Goal: Task Accomplishment & Management: Manage account settings

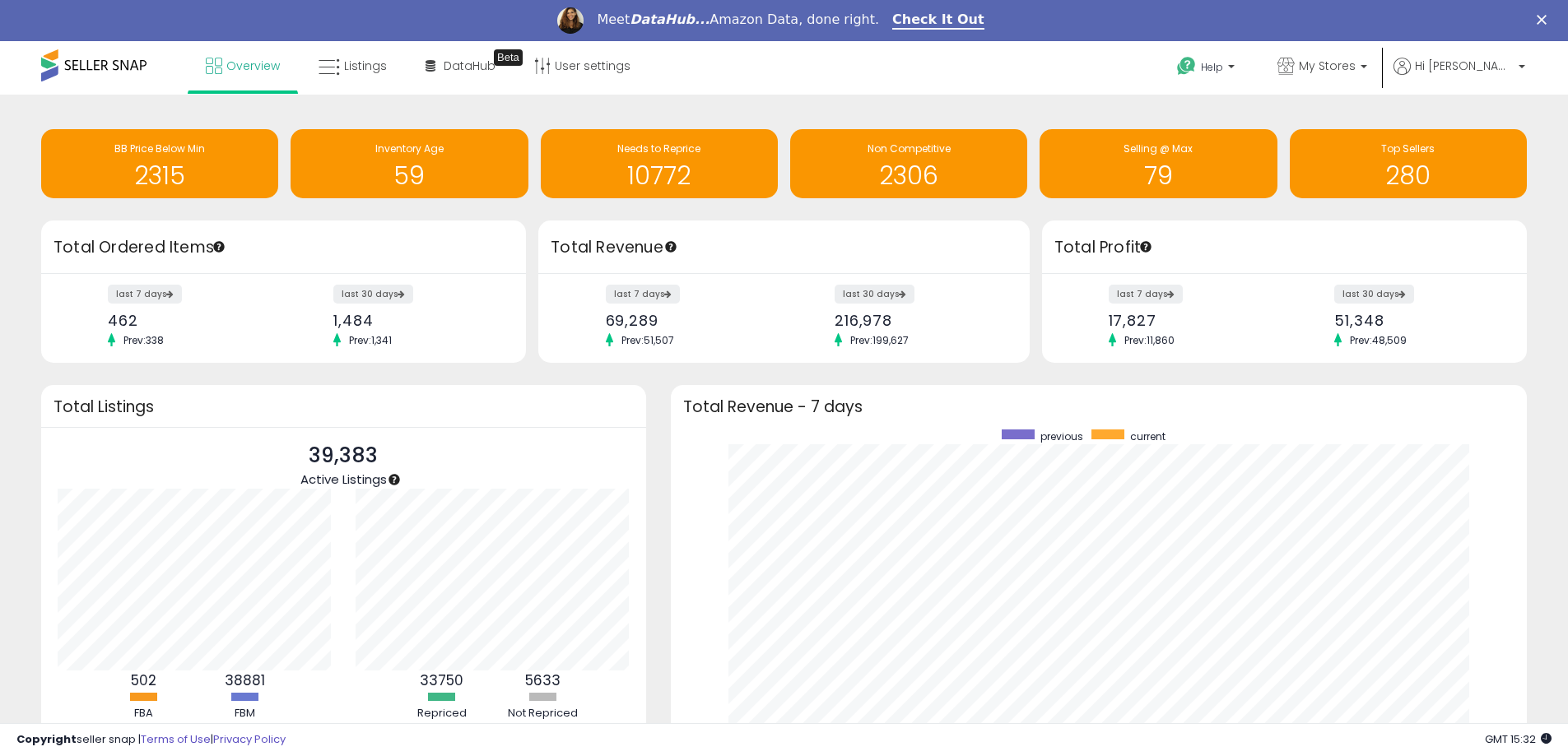
scroll to position [311, 824]
click at [1356, 64] on span "My Stores" at bounding box center [1327, 66] width 57 height 16
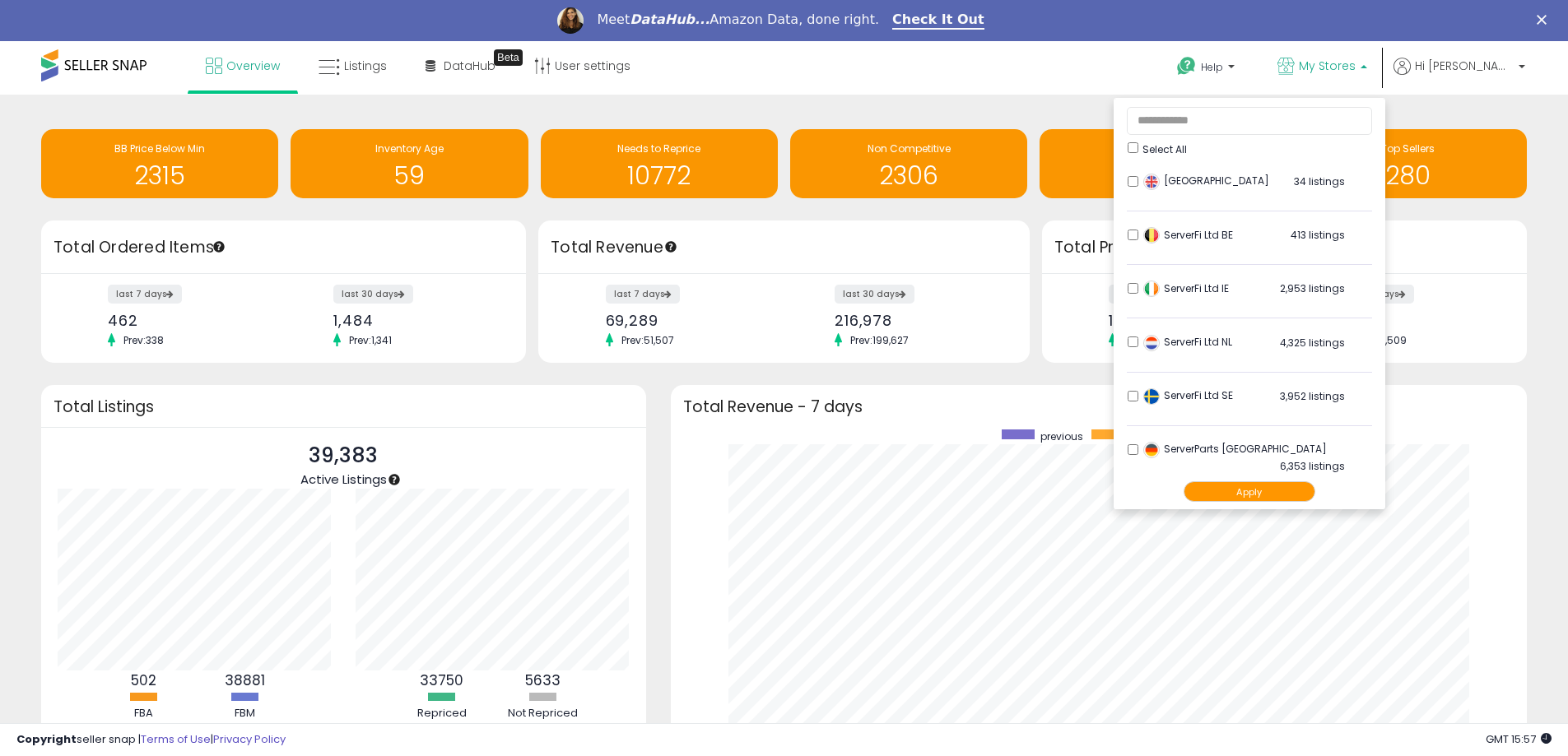
click at [1187, 149] on span "Select All" at bounding box center [1165, 149] width 44 height 14
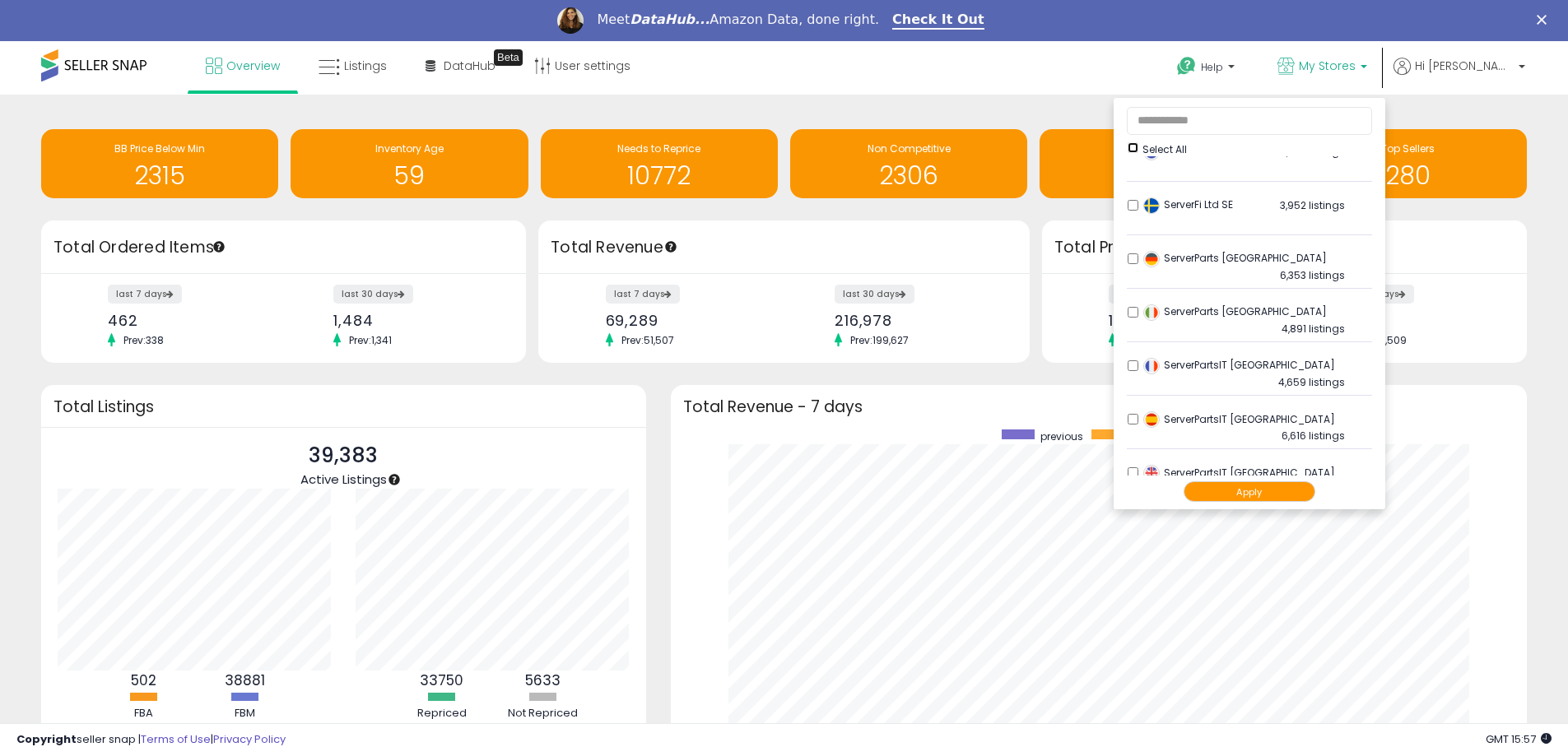
scroll to position [218, 0]
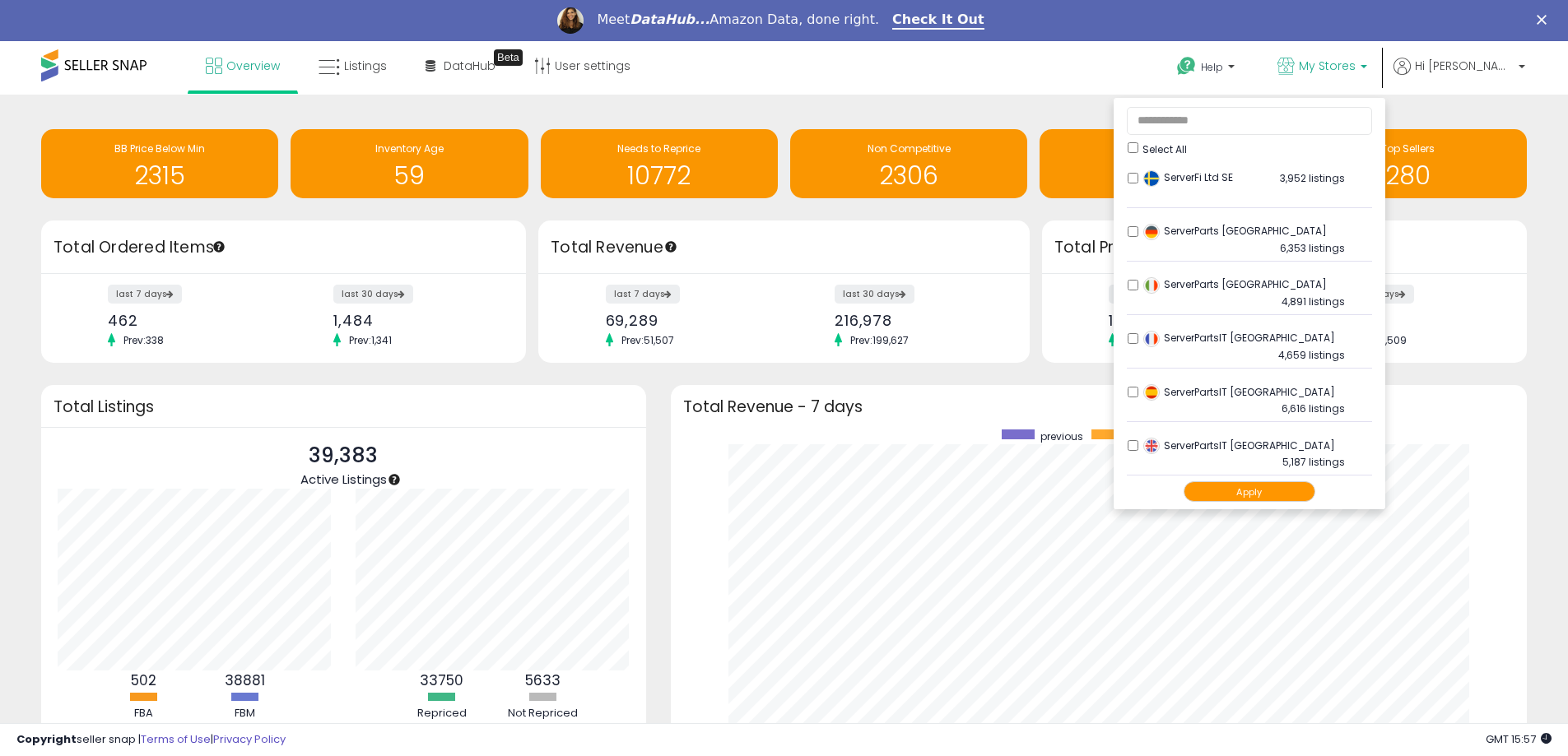
click at [1261, 486] on button "Apply" at bounding box center [1249, 491] width 132 height 20
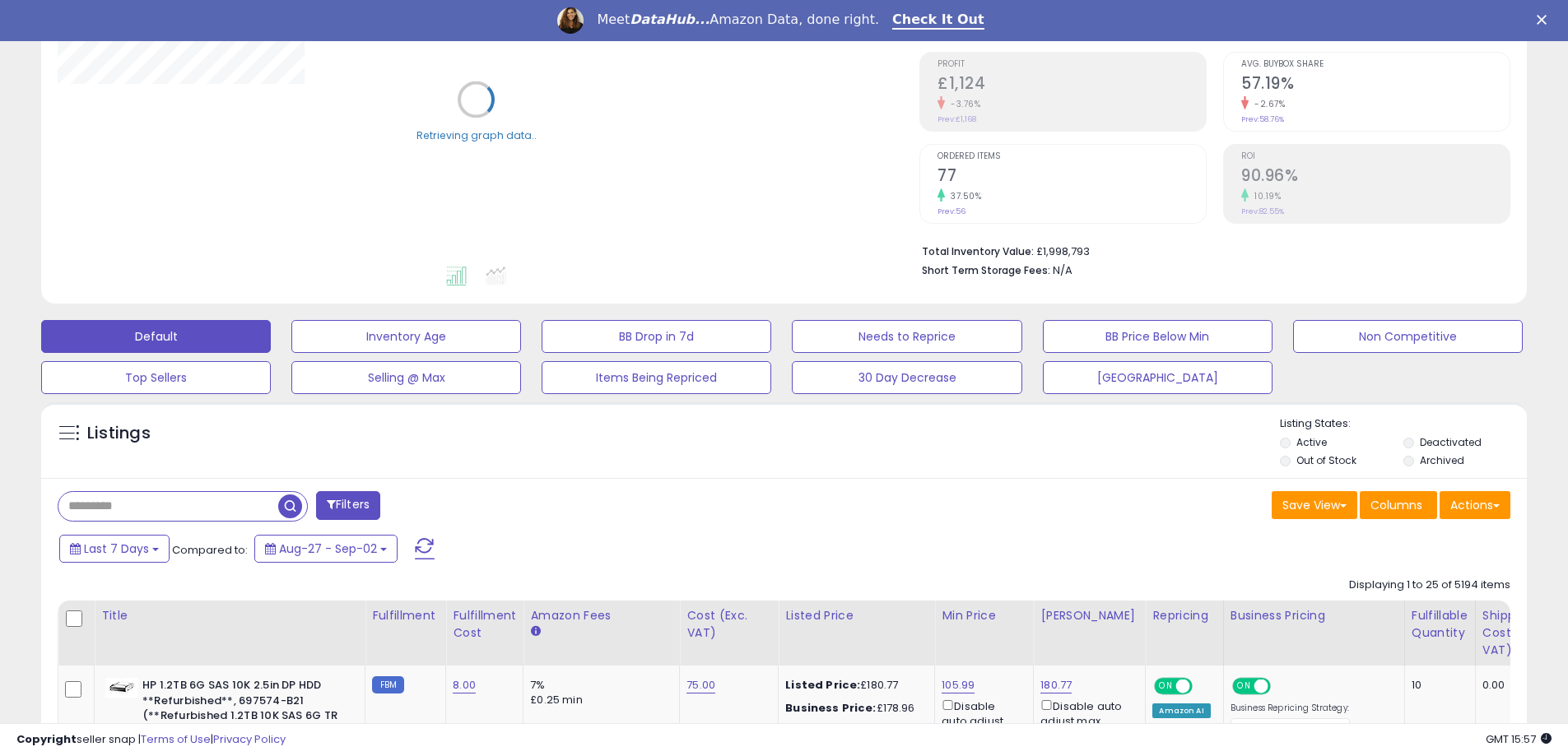
scroll to position [247, 0]
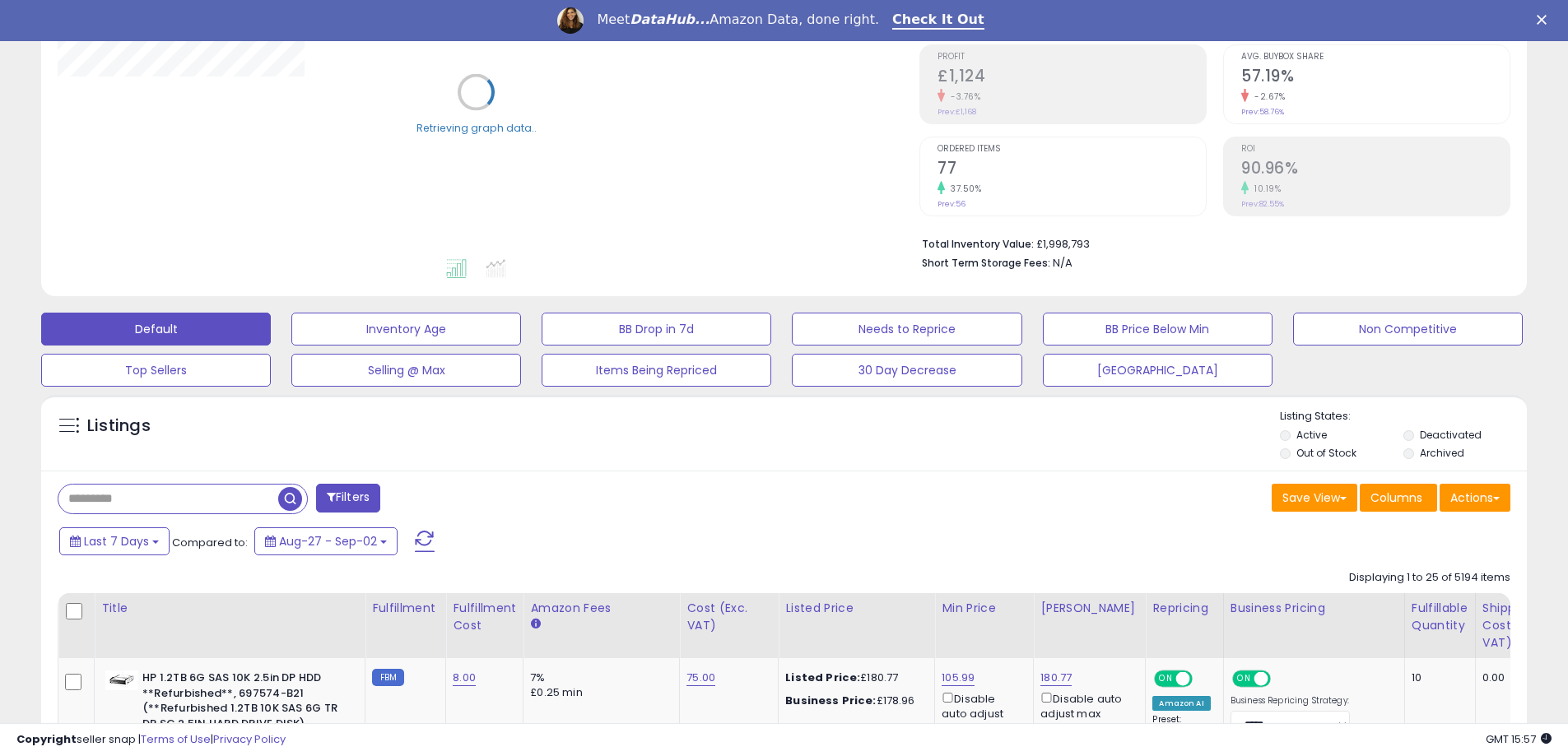
click at [216, 500] on input "text" at bounding box center [169, 500] width 220 height 29
paste input "**********"
type input "**********"
click at [441, 502] on span "button" at bounding box center [432, 499] width 24 height 24
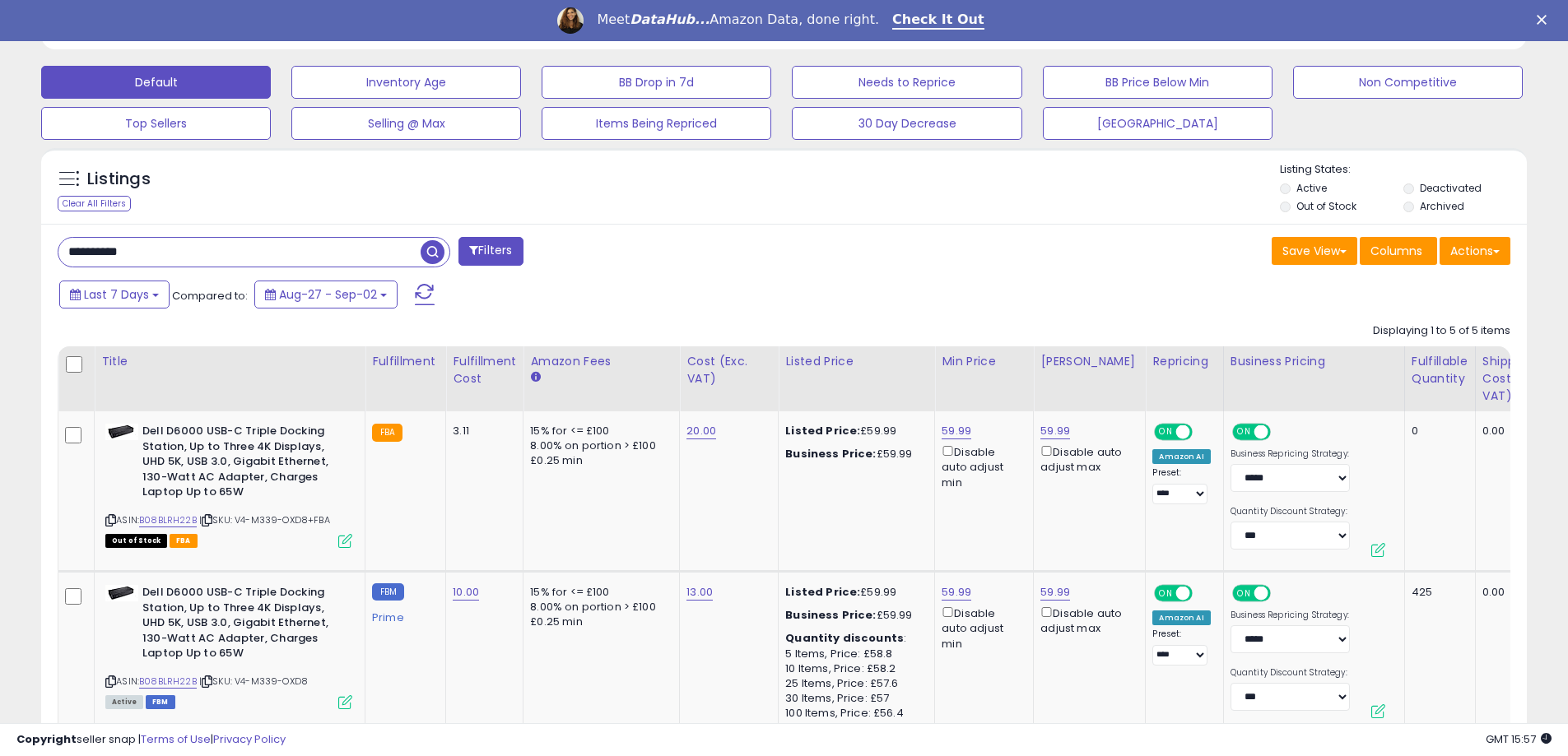
scroll to position [338, 862]
click at [424, 357] on div "Fulfillment" at bounding box center [405, 362] width 67 height 17
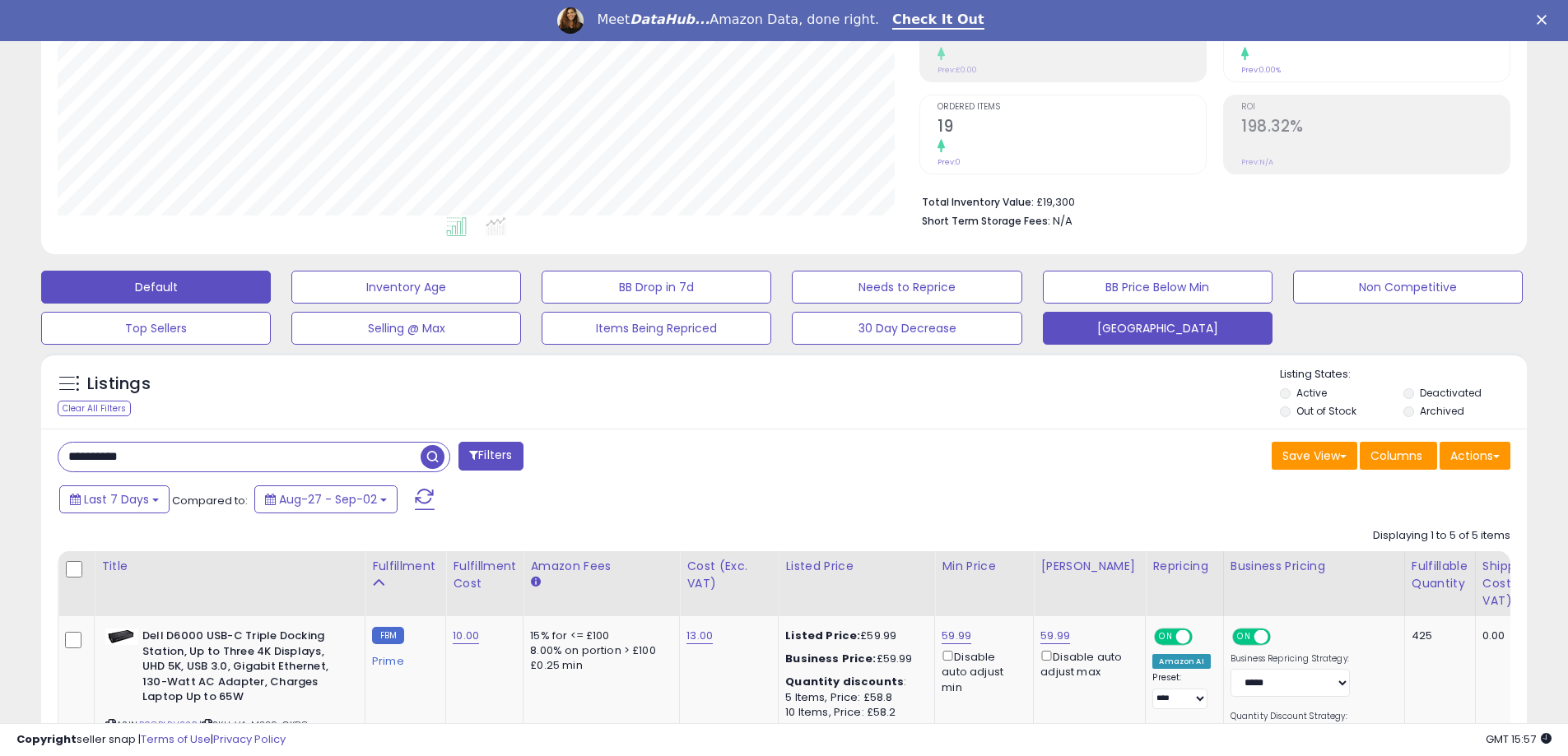
scroll to position [494, 0]
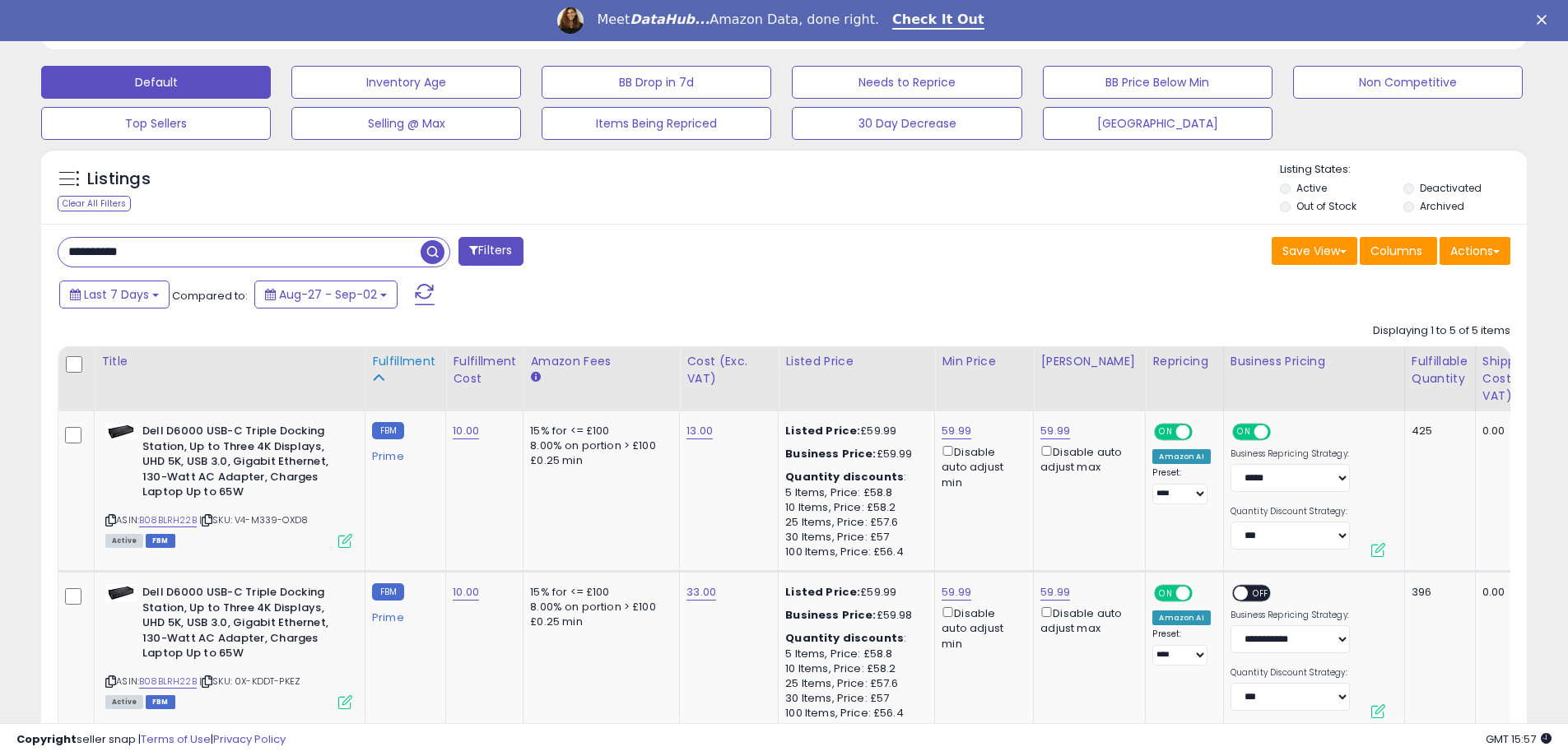
click at [410, 365] on div "Fulfillment" at bounding box center [405, 362] width 67 height 17
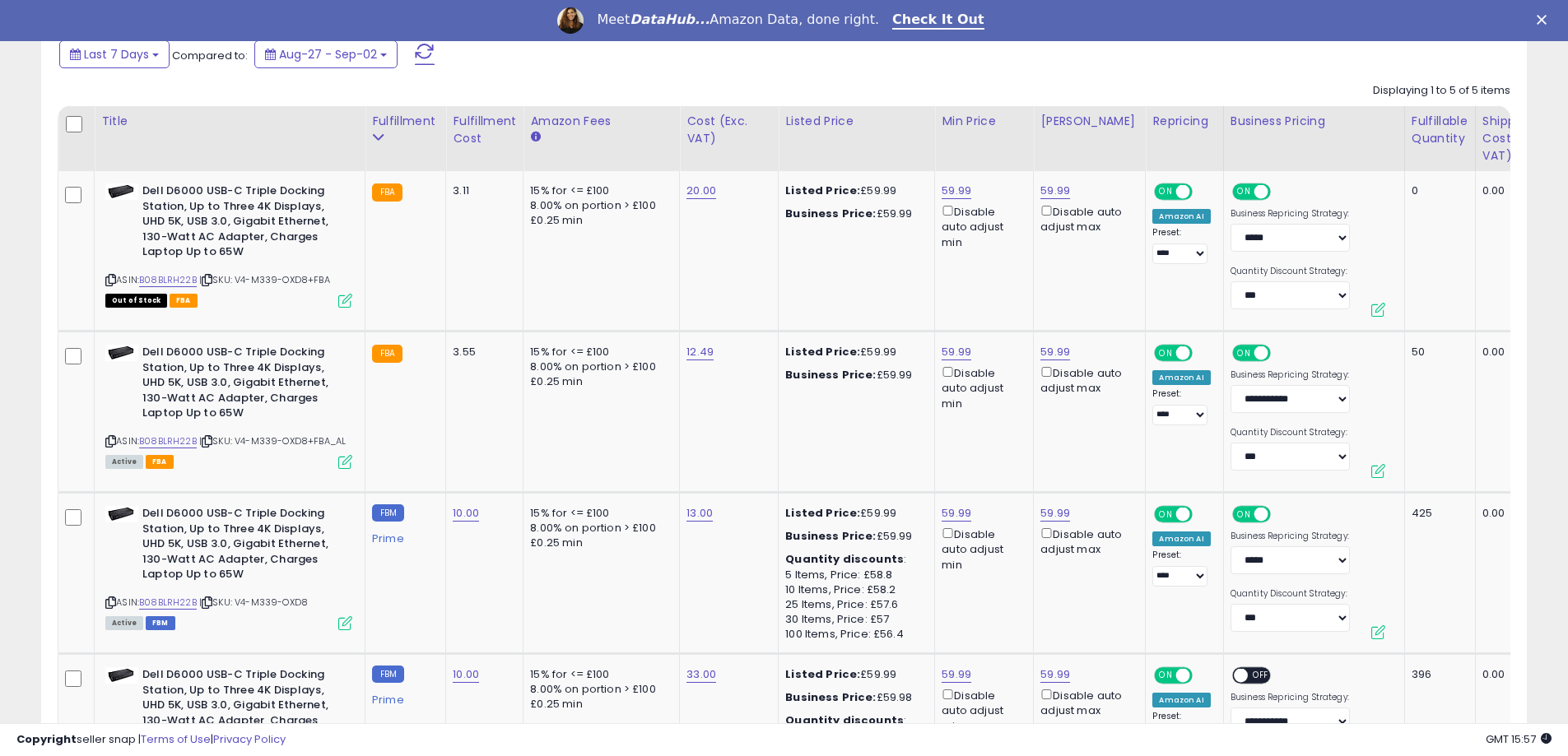
scroll to position [741, 0]
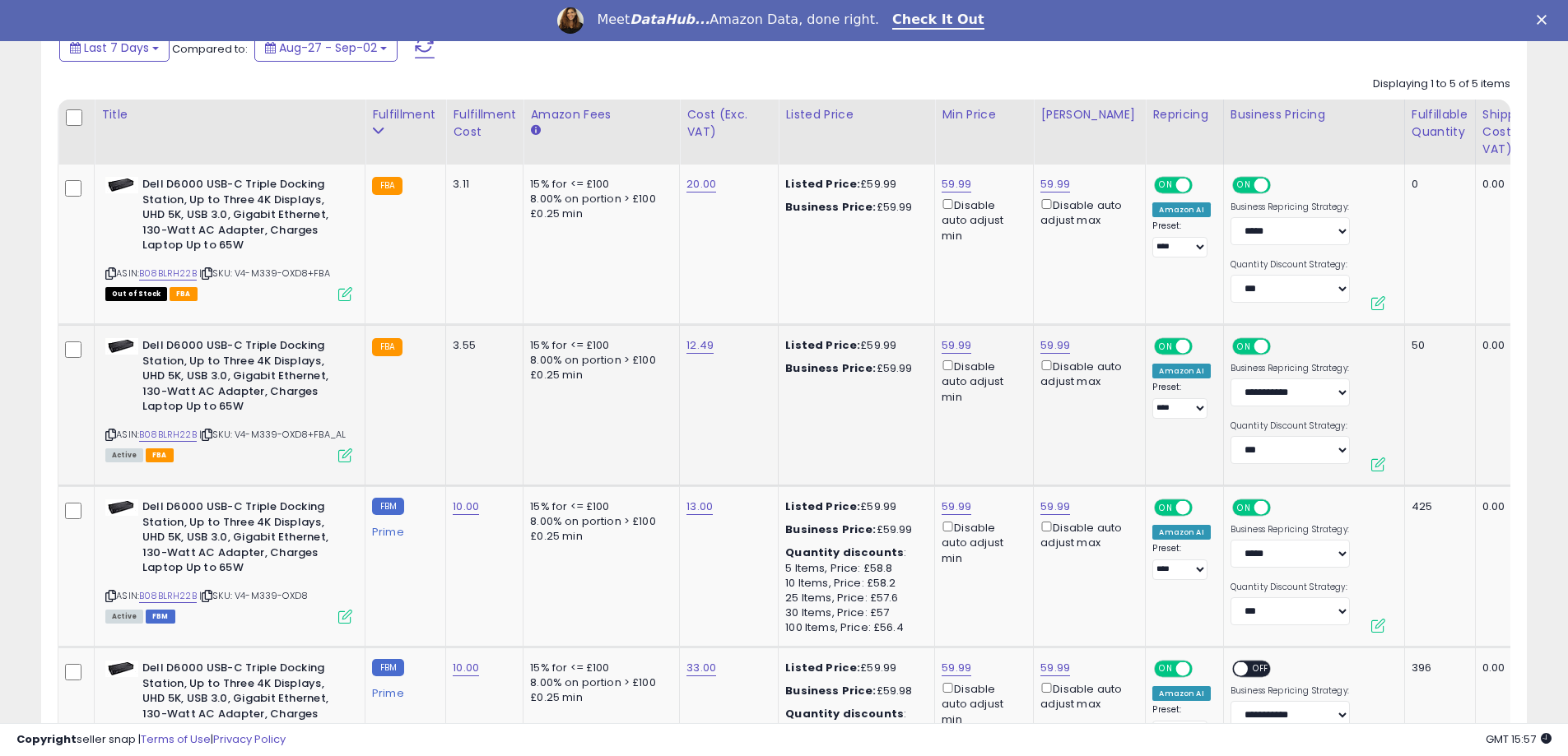
click at [346, 463] on td "Dell D6000 USB-C Triple Docking Station, Up to Three 4K Displays, UHD 5K, USB 3…" at bounding box center [230, 405] width 271 height 161
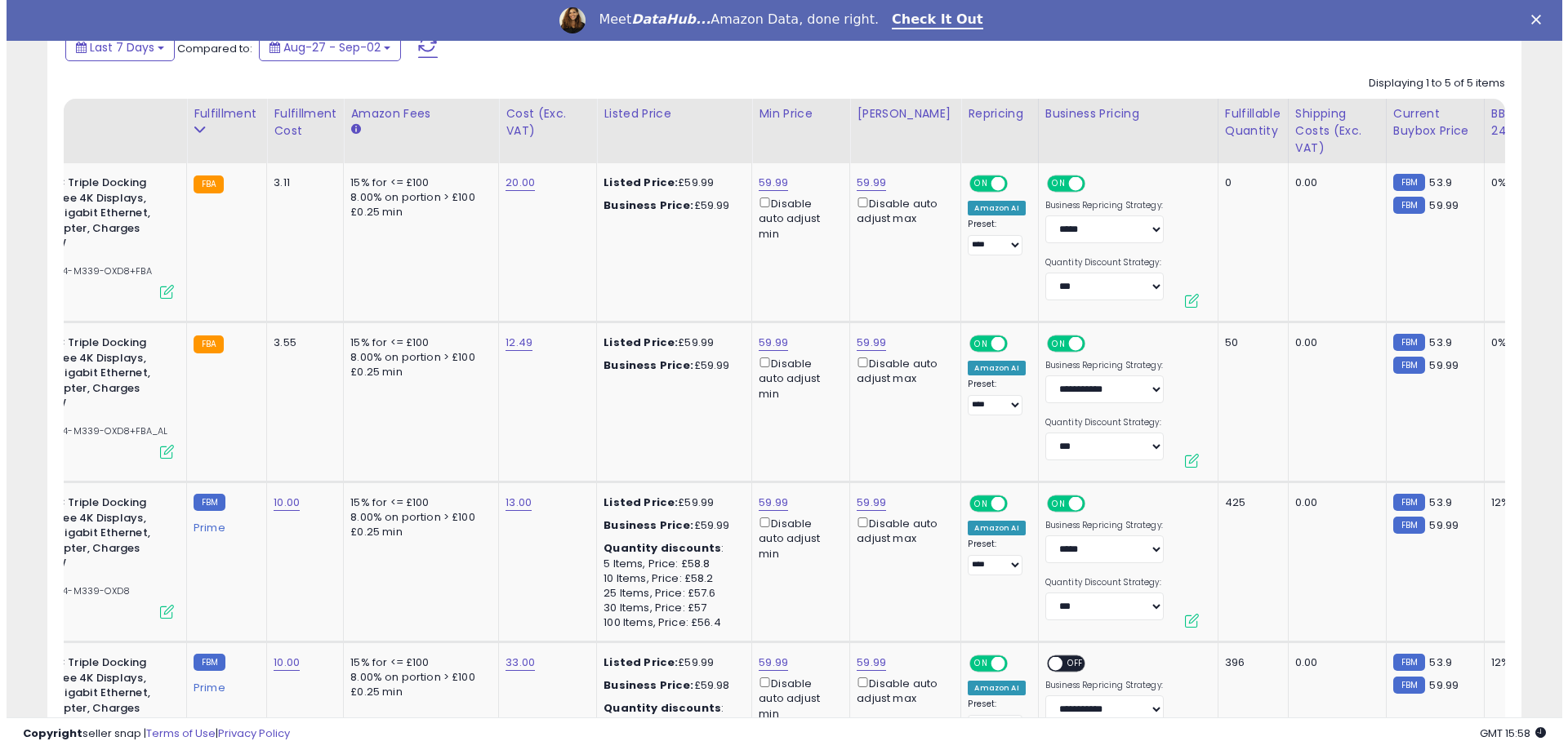
scroll to position [0, 0]
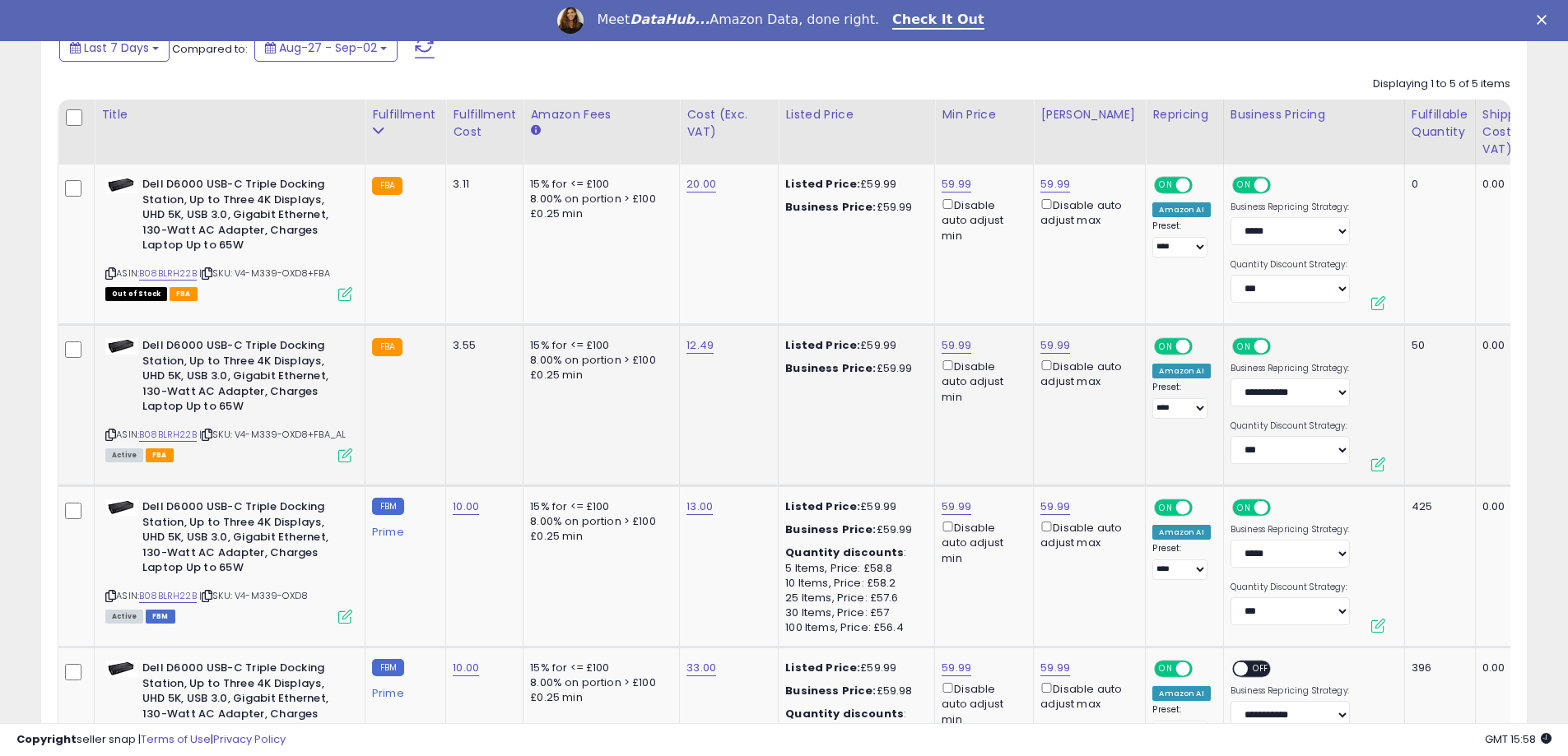
click at [347, 457] on icon at bounding box center [345, 455] width 14 height 14
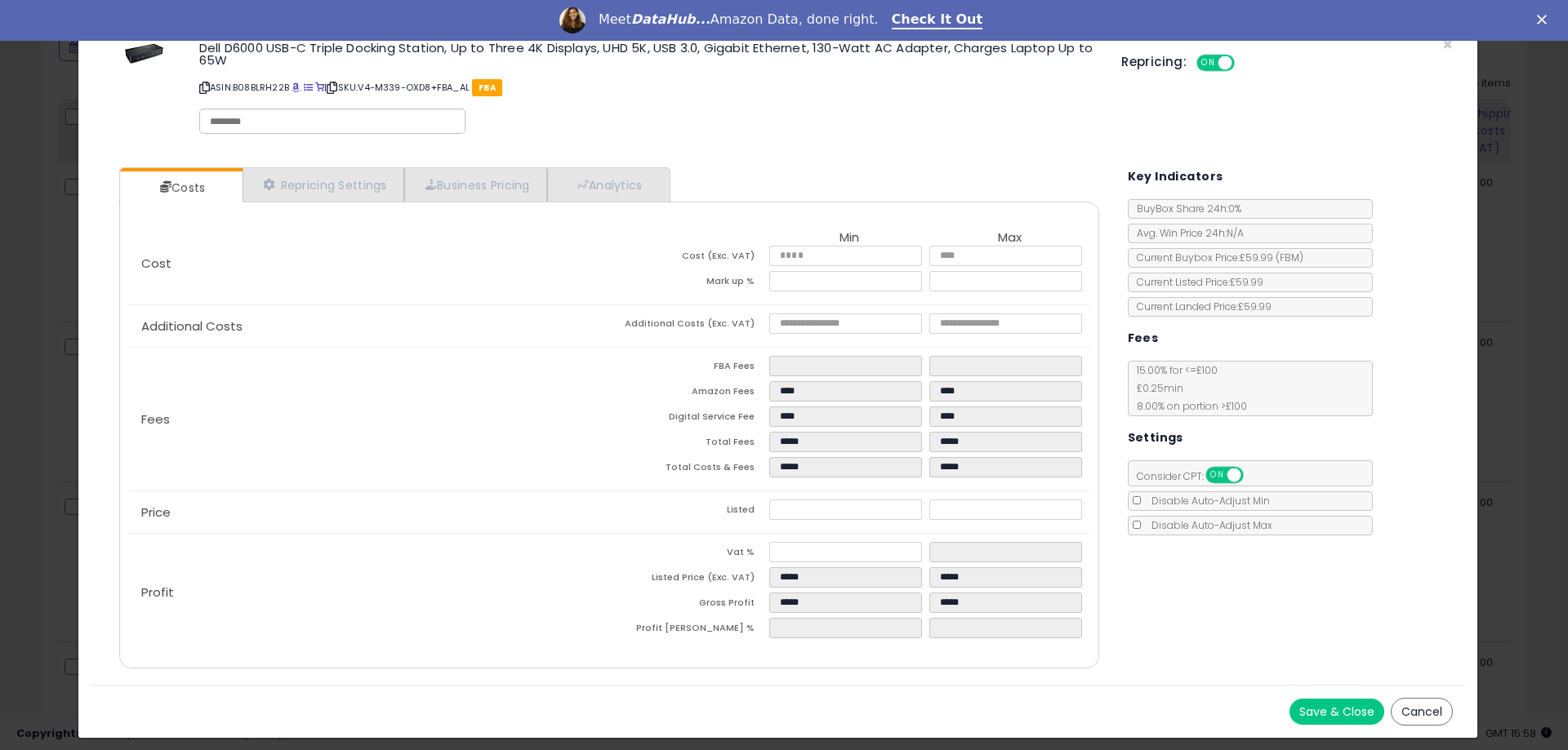
click at [1448, 50] on div "Repricing: ON OFF" at bounding box center [1287, 60] width 332 height 24
click at [239, 133] on div "Dell D6000 USB-C Triple Docking Station, Up to Three 4K Displays, UHD 5K, USB 3…" at bounding box center [648, 90] width 922 height 105
click at [239, 127] on input "text" at bounding box center [332, 121] width 245 height 14
type input "******"
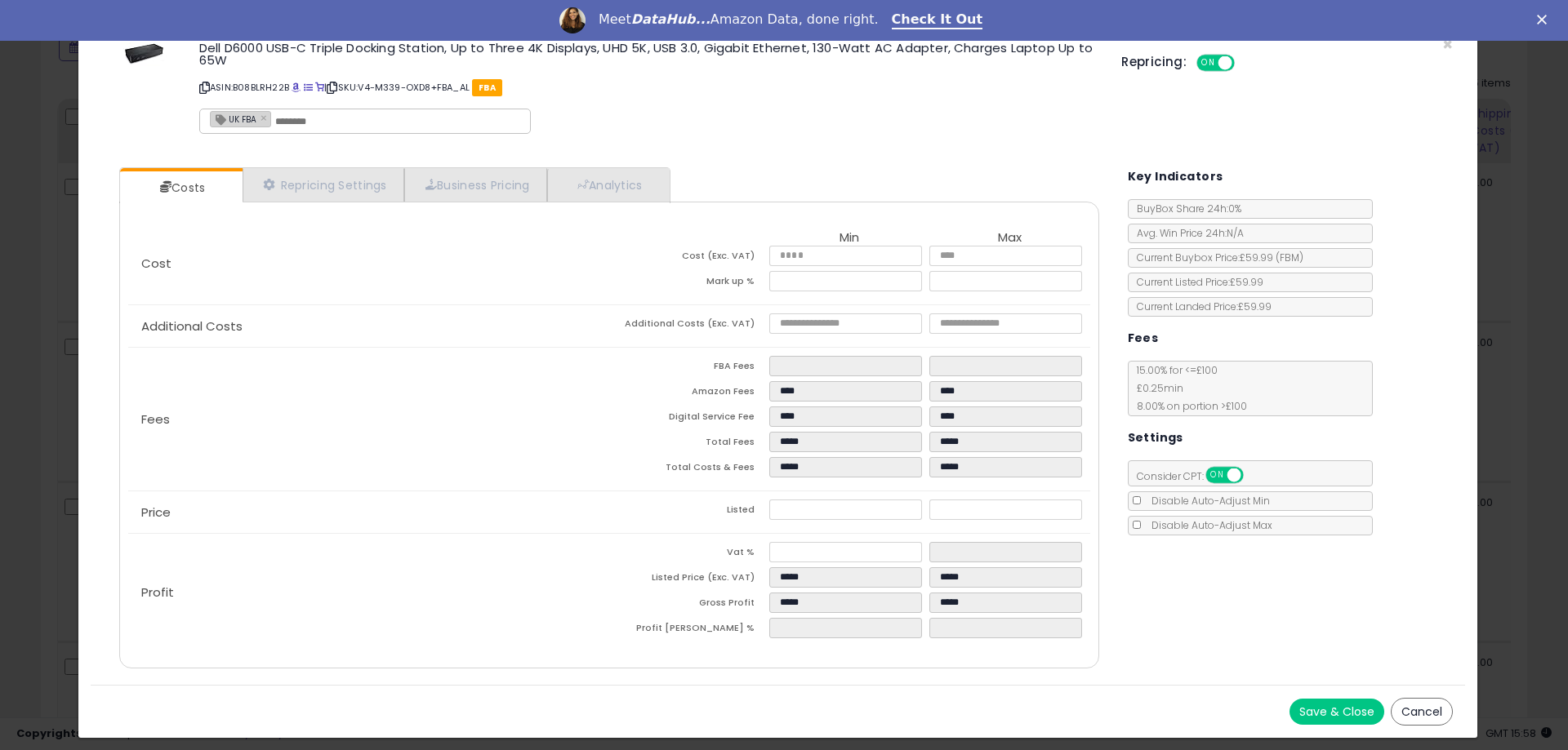
click at [1323, 696] on div "Save & Close Cancel" at bounding box center [778, 711] width 1374 height 53
click at [1329, 705] on button "Save & Close" at bounding box center [1336, 712] width 95 height 26
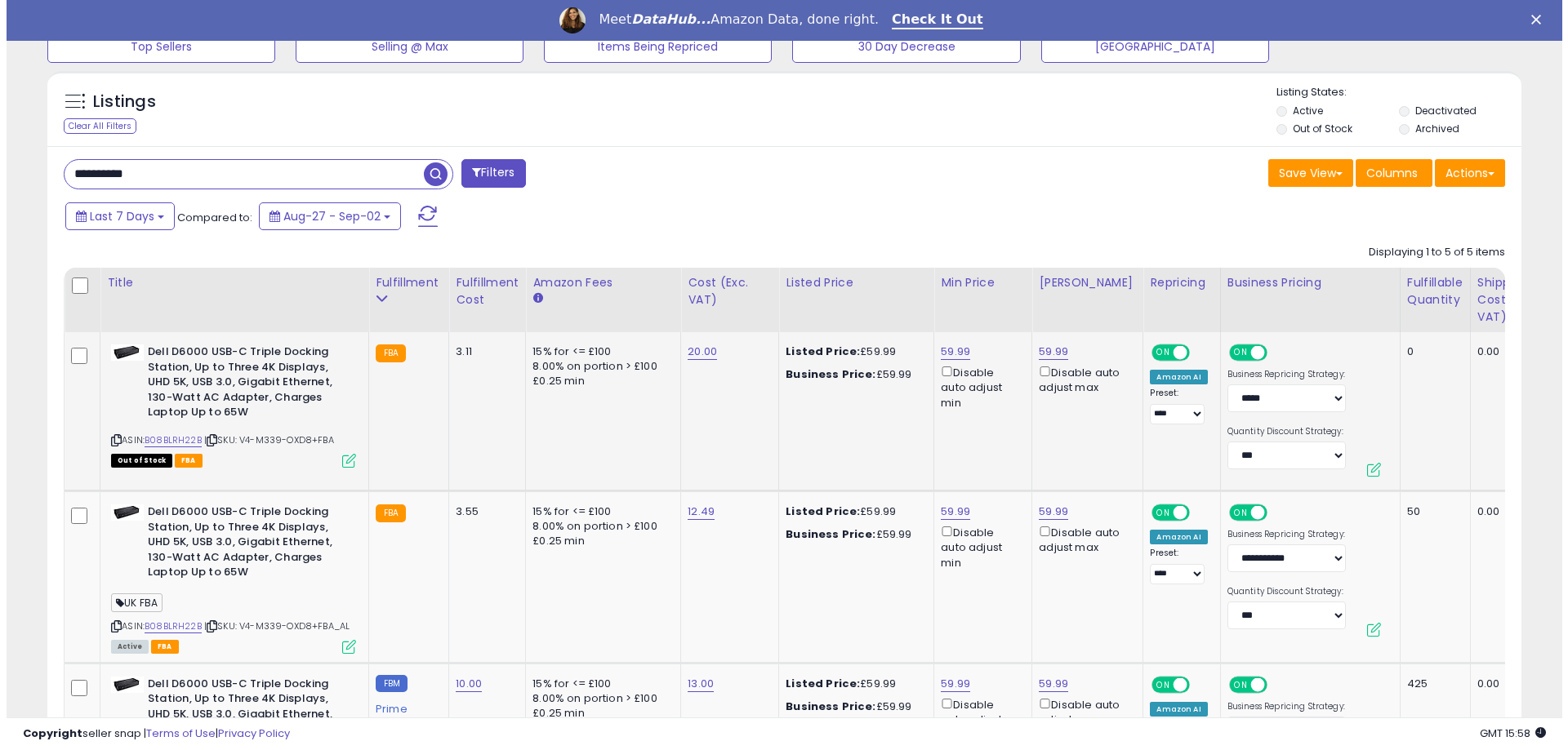
scroll to position [653, 0]
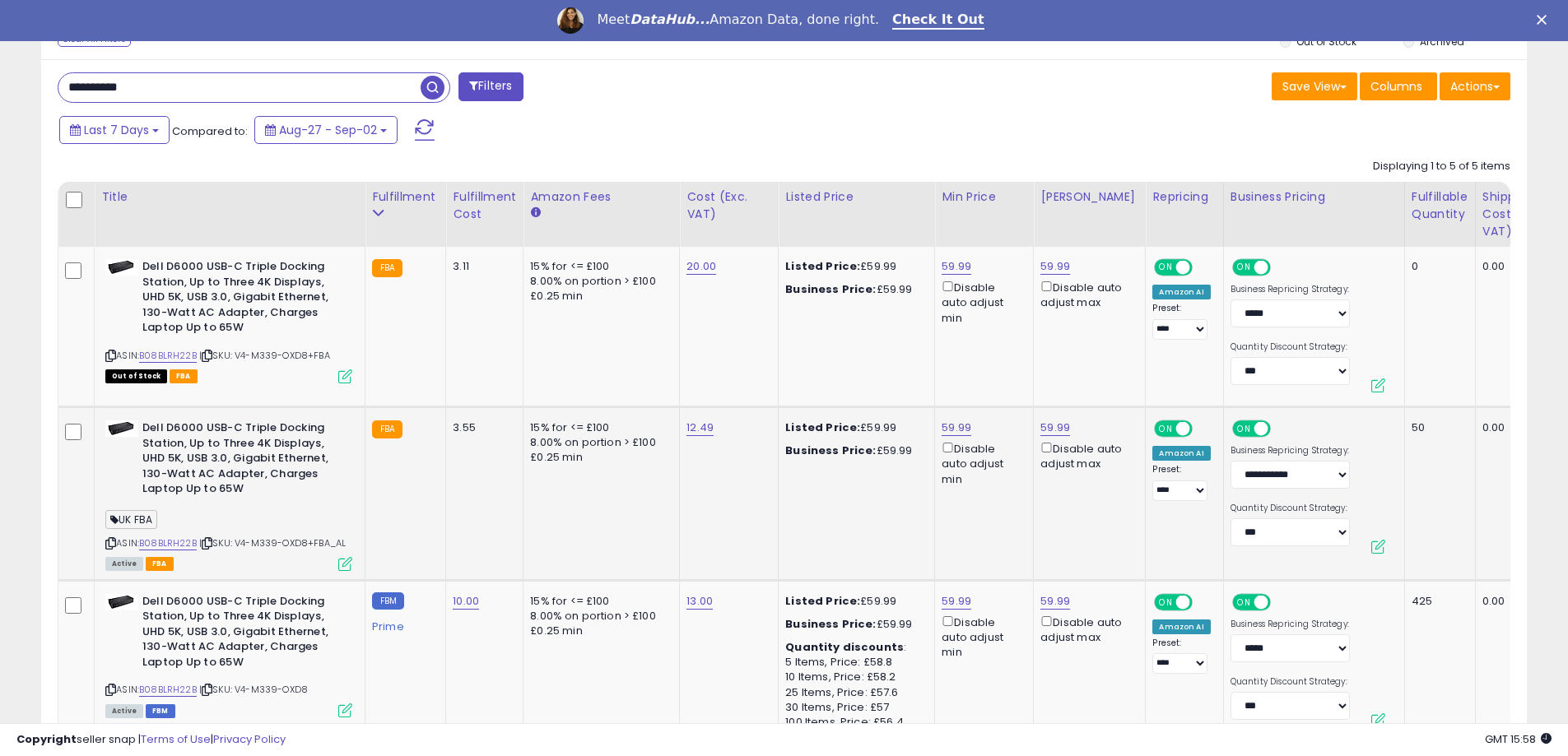
click at [346, 564] on icon at bounding box center [345, 564] width 14 height 14
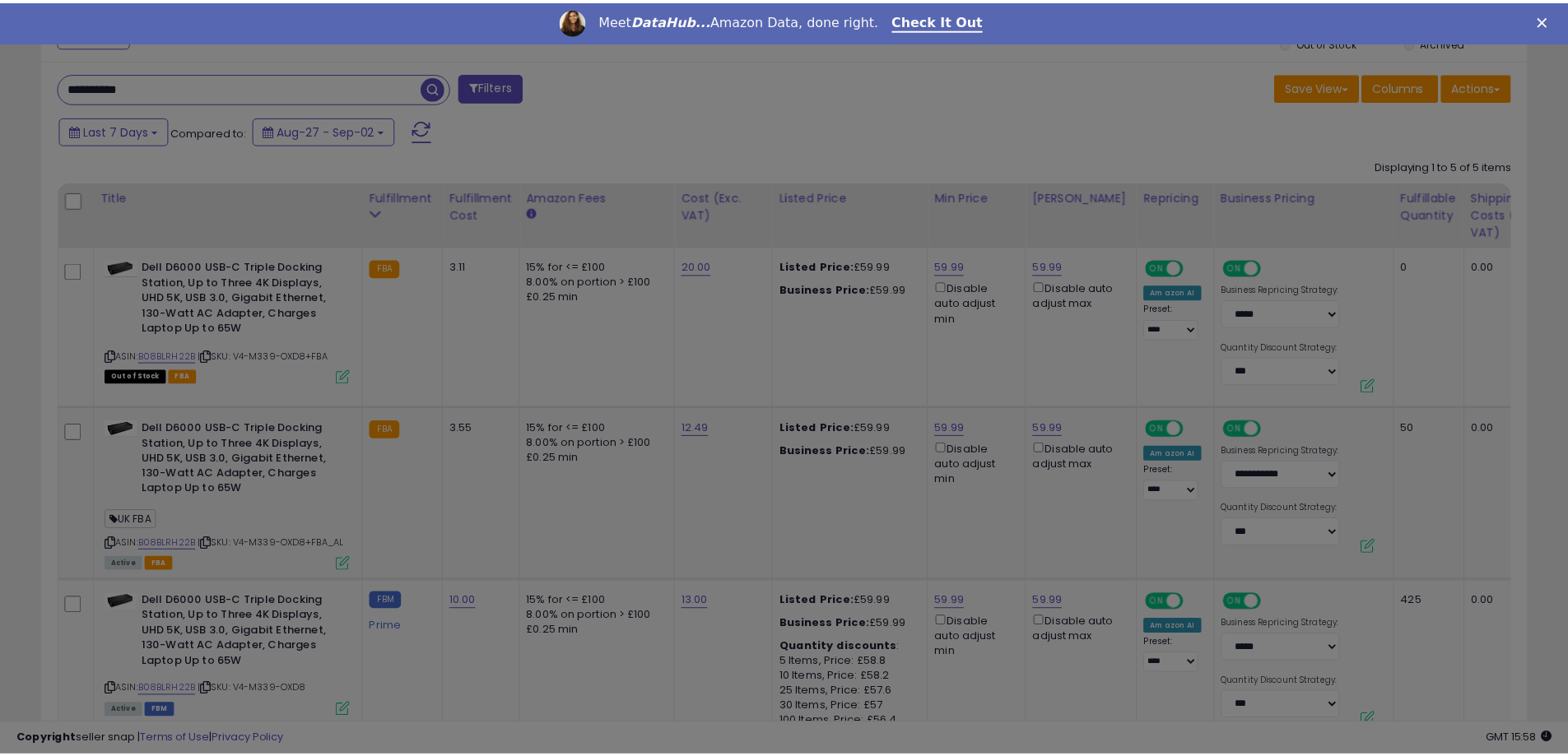
scroll to position [338, 869]
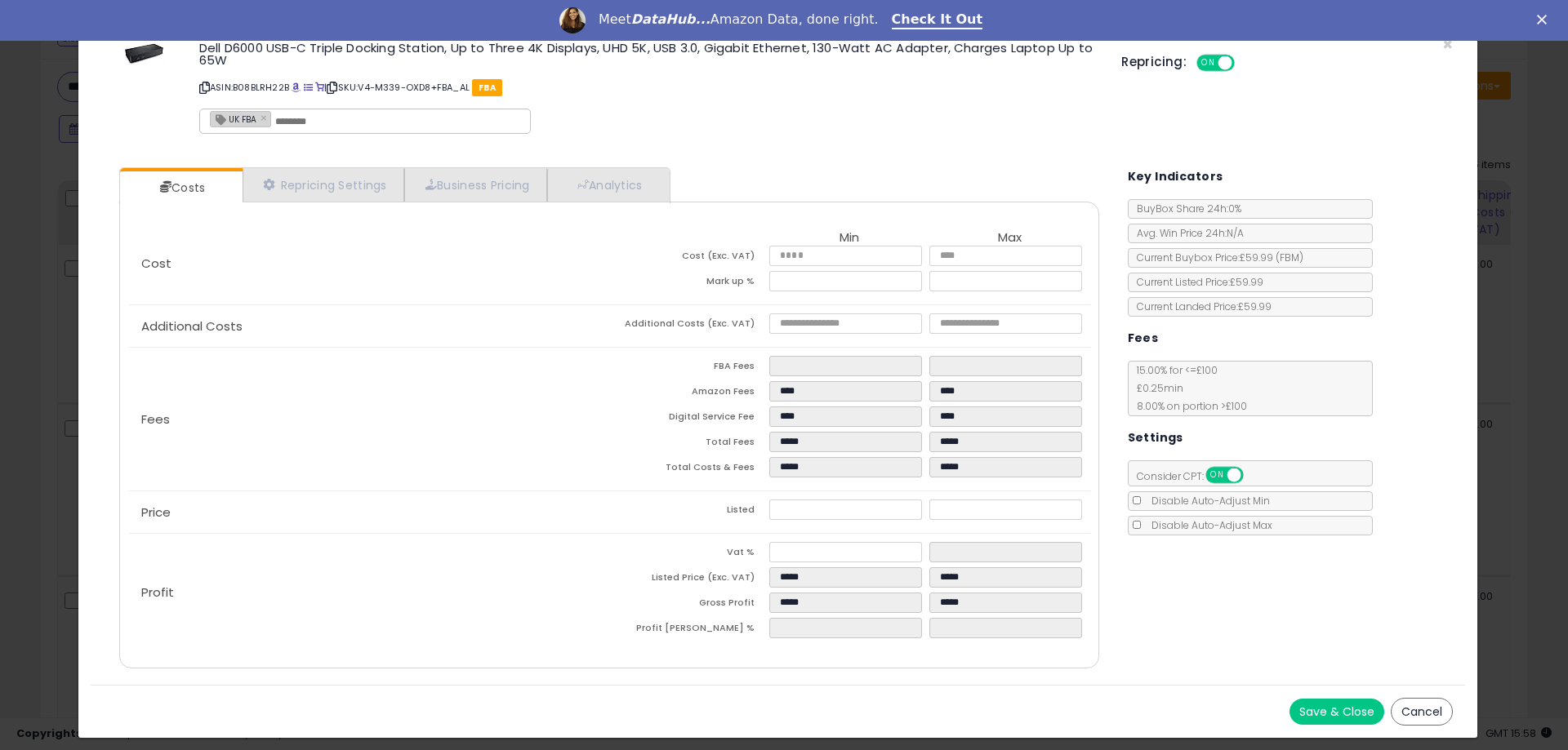
click at [244, 121] on span "UK FBA" at bounding box center [233, 119] width 46 height 14
type input "******"
click at [244, 121] on span "UK FBA" at bounding box center [233, 119] width 46 height 14
click at [260, 116] on link "×" at bounding box center [265, 117] width 10 height 14
click at [256, 118] on input "text" at bounding box center [332, 121] width 245 height 14
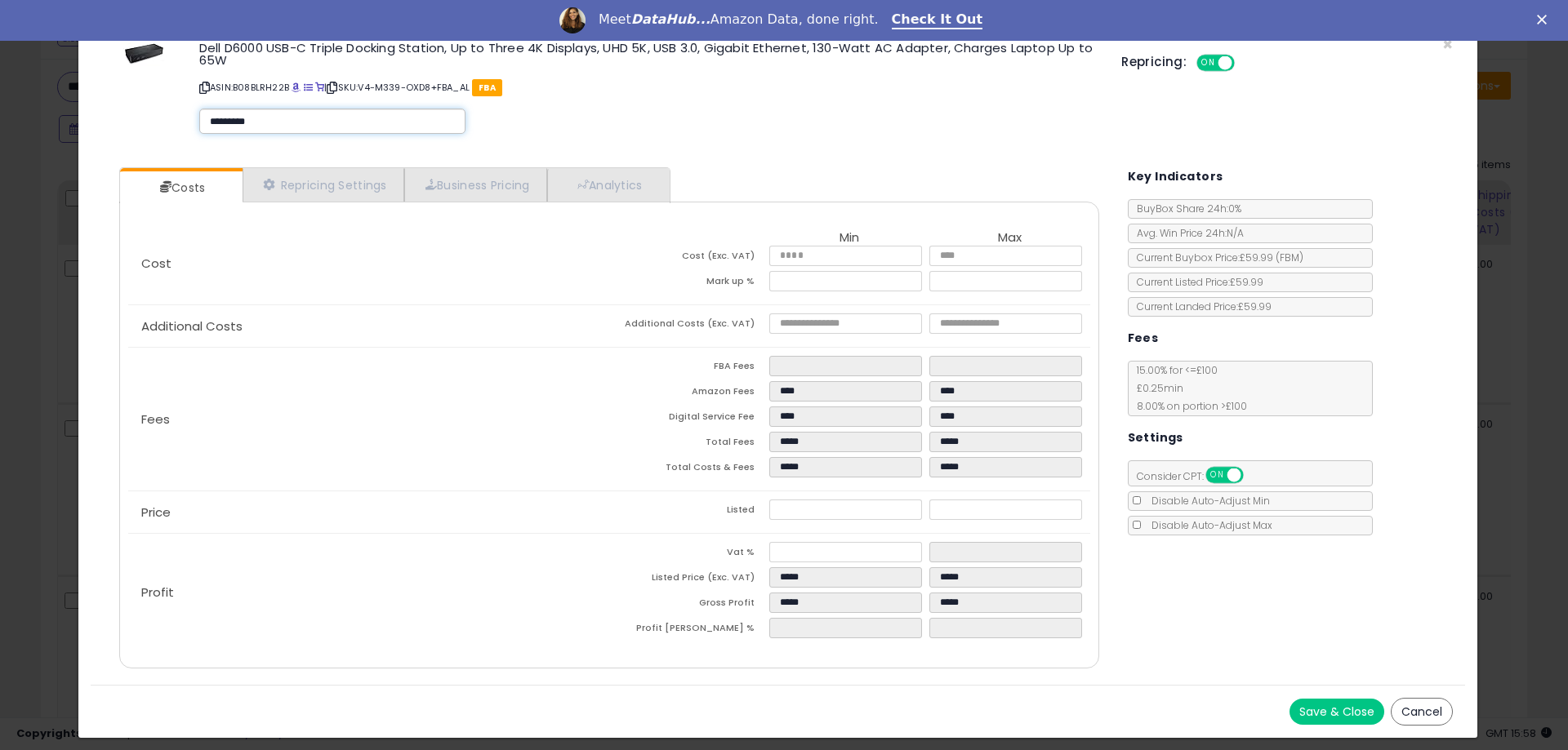
type input "*********"
click at [1353, 703] on button "Save & Close" at bounding box center [1336, 712] width 95 height 26
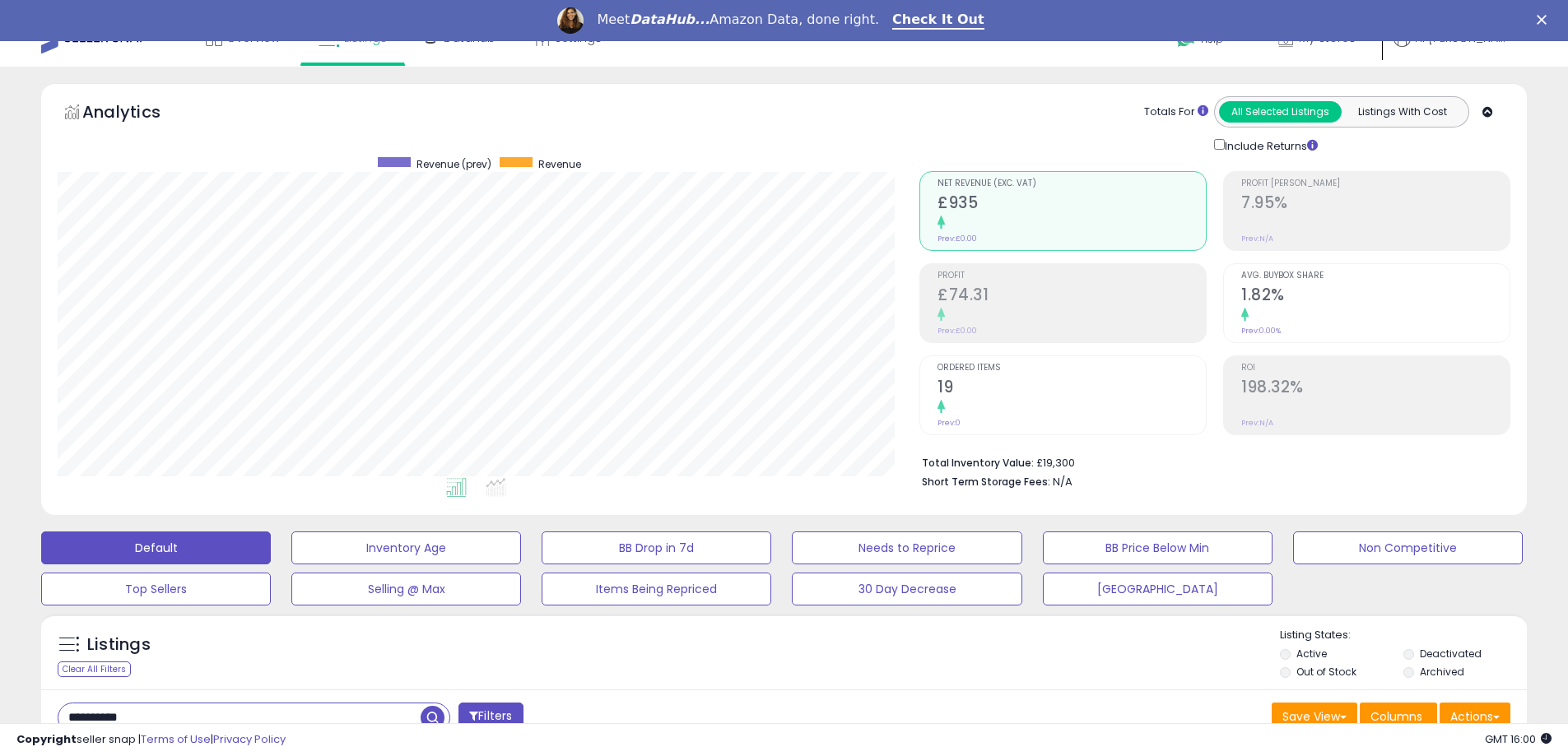
scroll to position [0, 0]
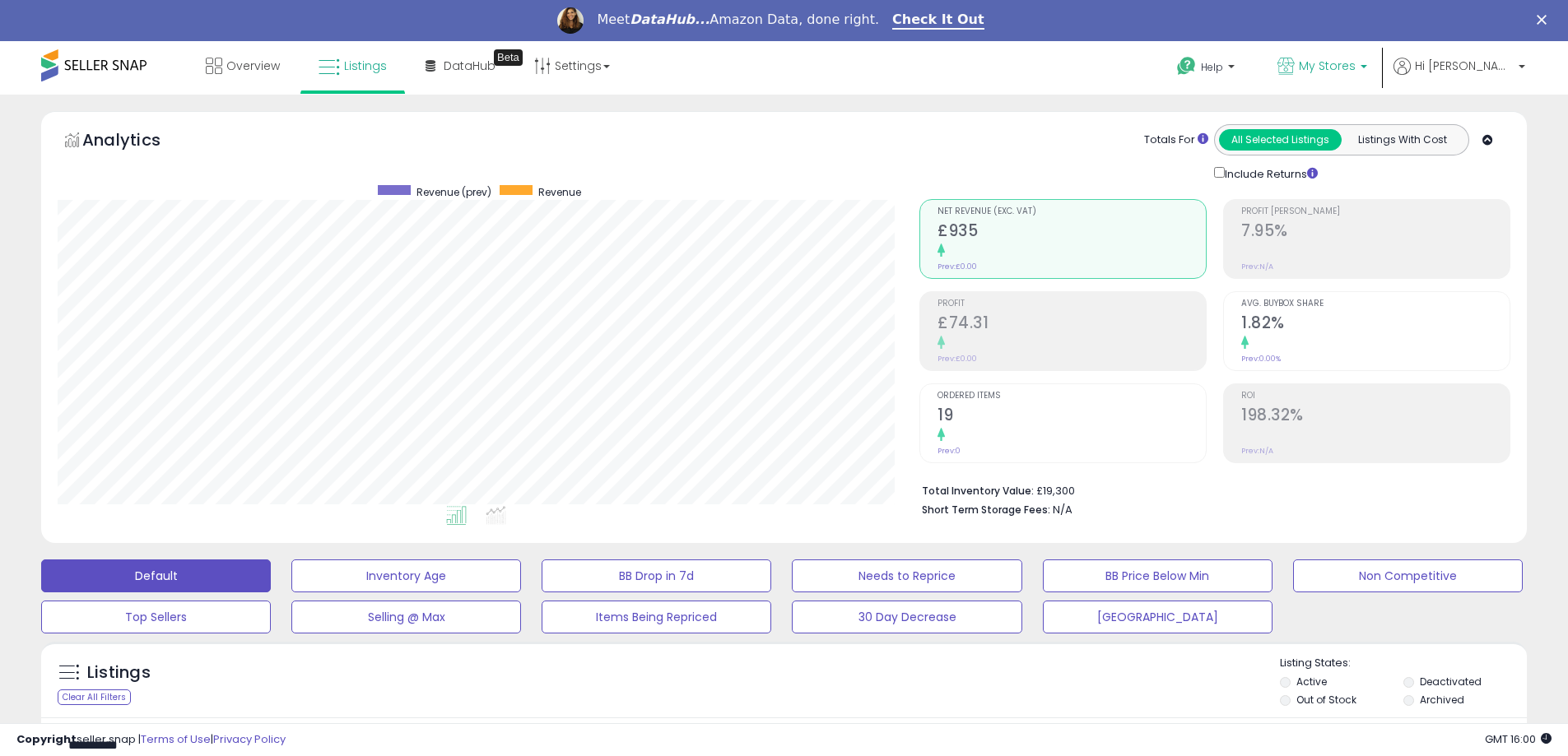
click at [1357, 80] on link "My Stores" at bounding box center [1322, 68] width 115 height 53
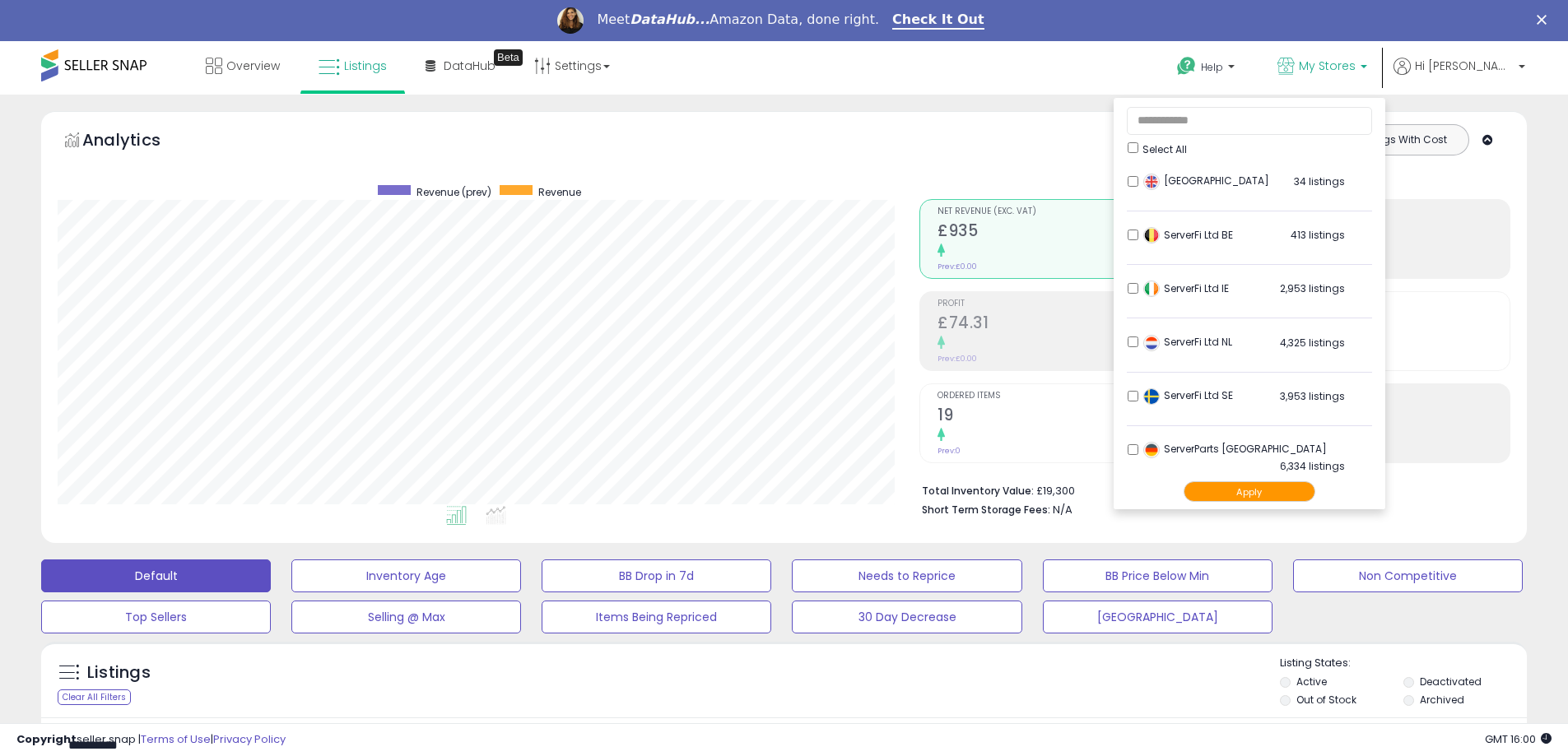
click at [1295, 485] on button "Apply" at bounding box center [1249, 491] width 132 height 20
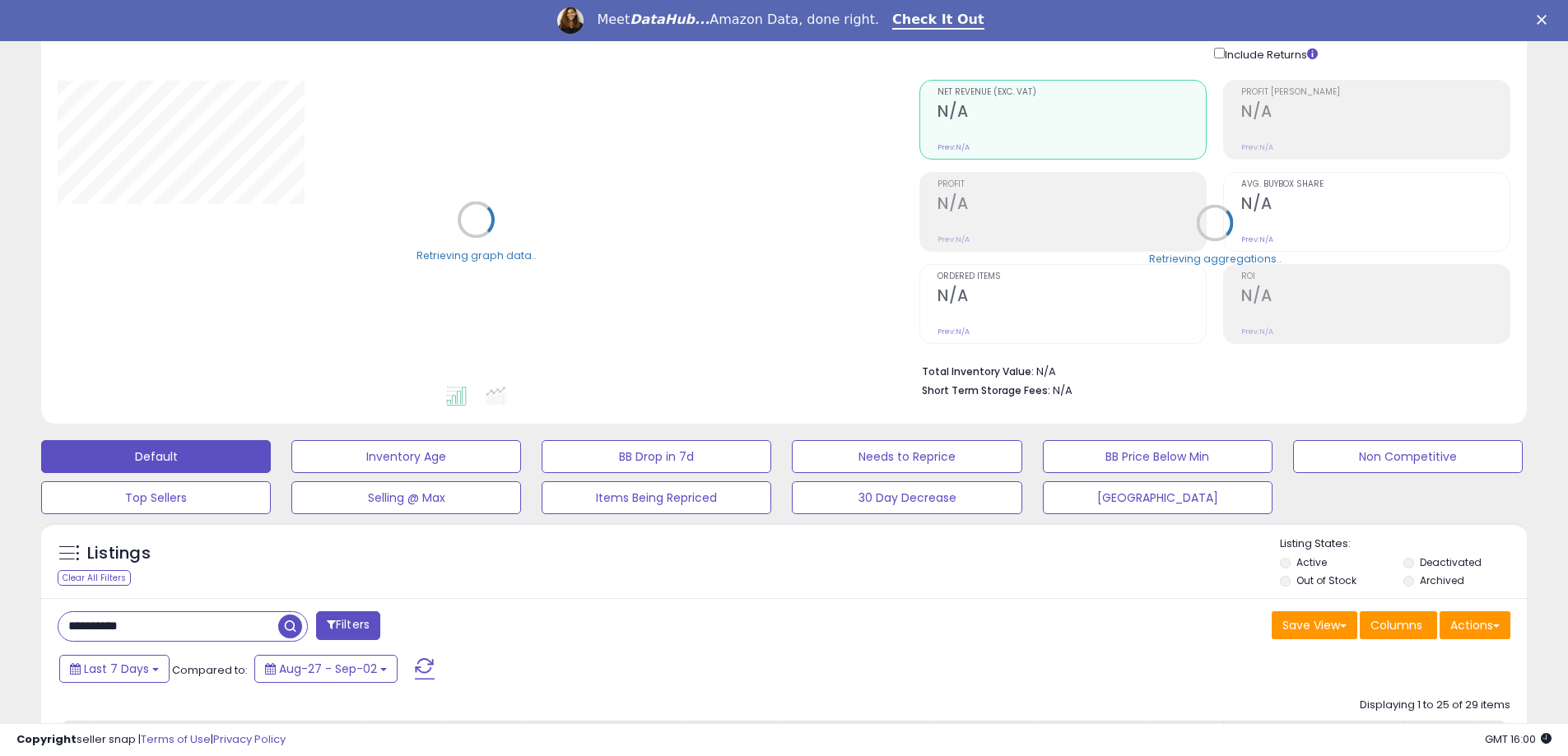
scroll to position [165, 0]
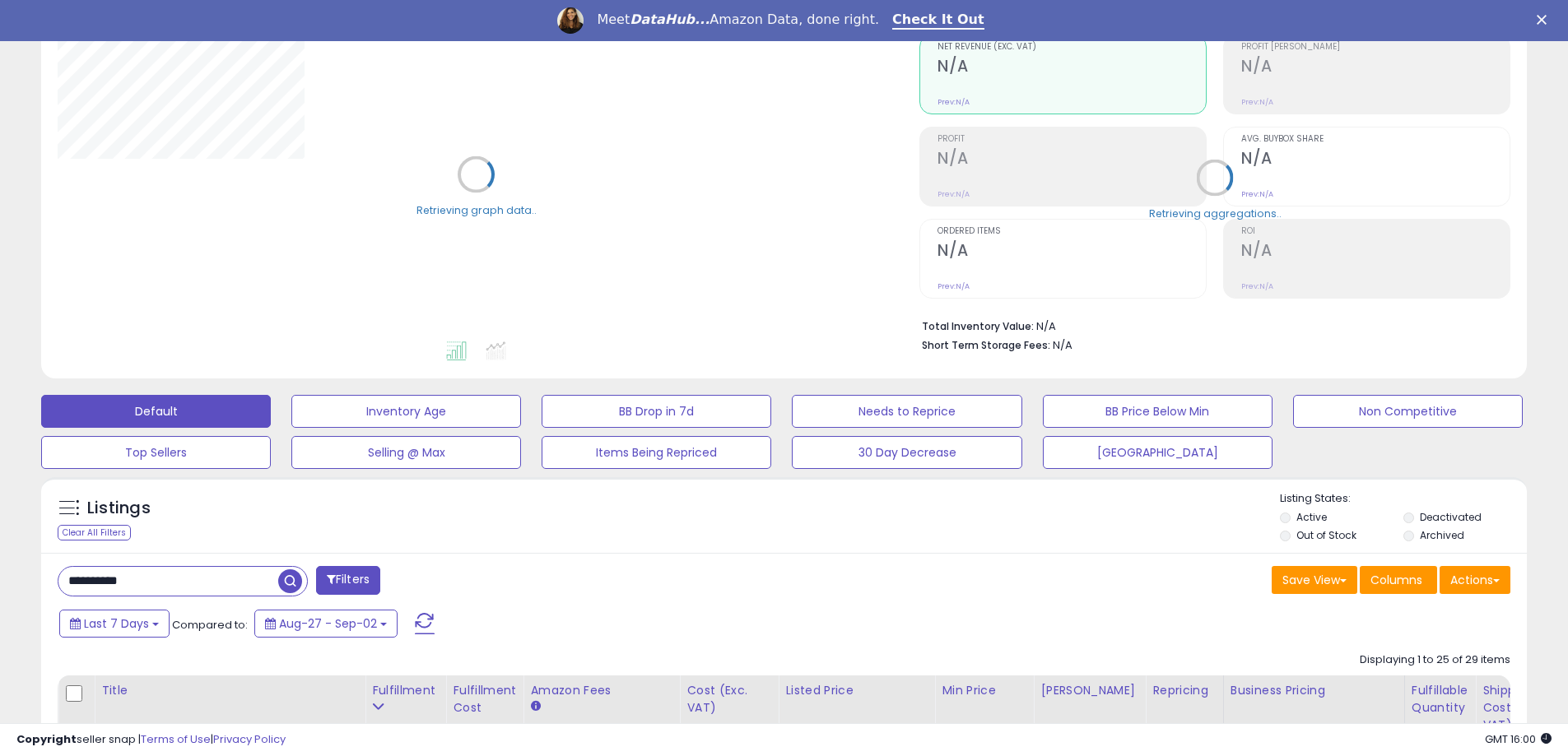
click at [53, 580] on div "**********" at bounding box center [415, 582] width 739 height 33
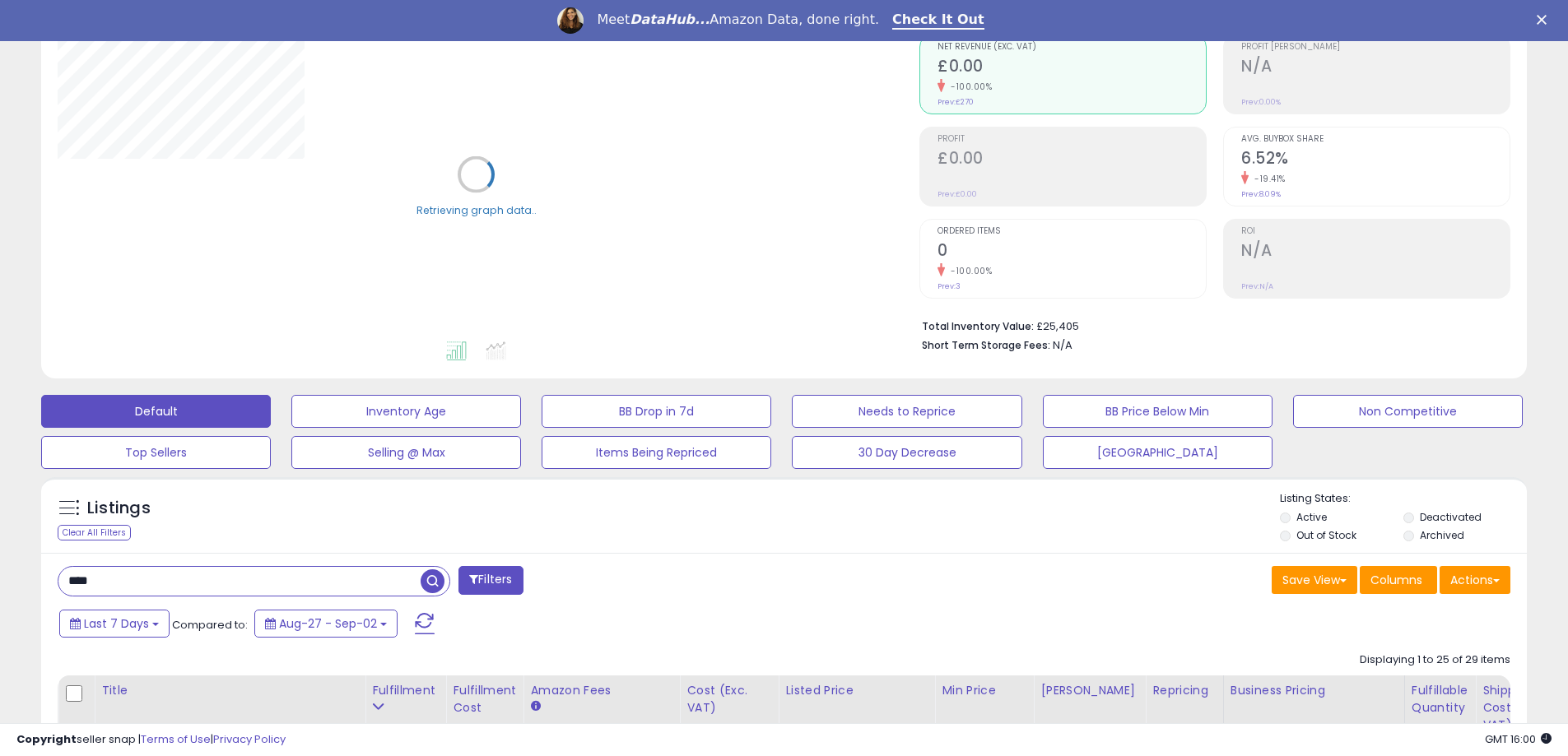
type input "****"
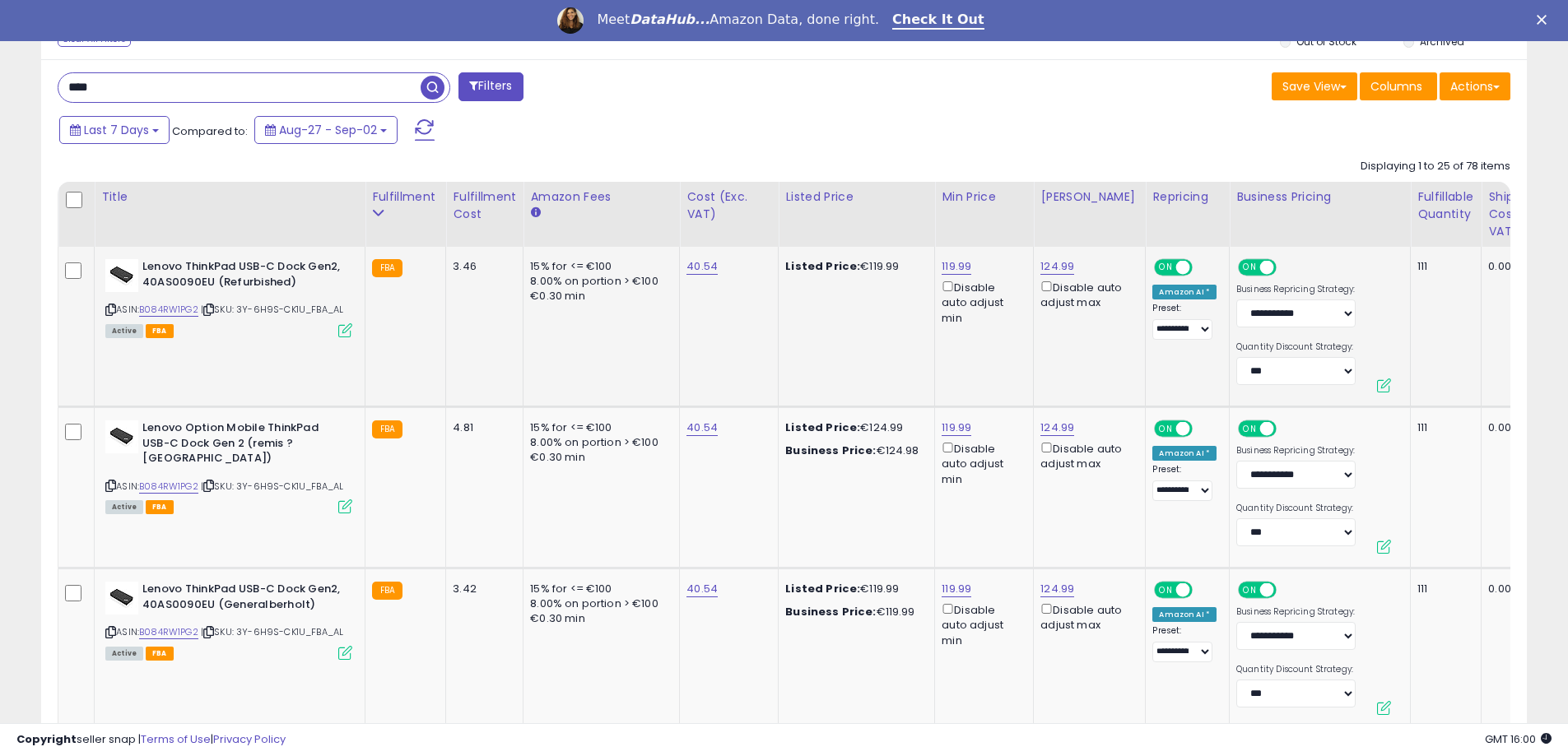
scroll to position [338, 862]
